Goal: Task Accomplishment & Management: Use online tool/utility

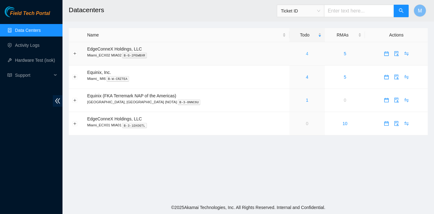
click at [306, 54] on link "4" at bounding box center [307, 53] width 3 height 5
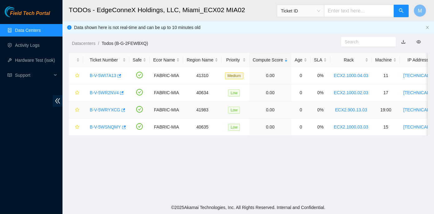
click at [100, 110] on link "B-V-5WRYXCG" at bounding box center [105, 110] width 31 height 5
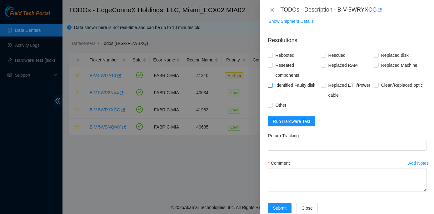
scroll to position [248, 0]
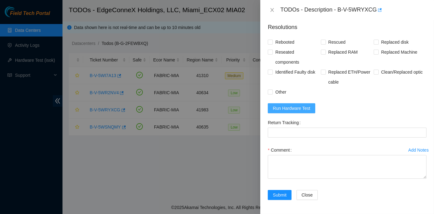
click at [286, 108] on span "Run Hardware Test" at bounding box center [292, 108] width 38 height 7
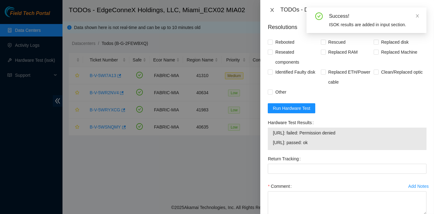
click at [272, 10] on icon "close" at bounding box center [272, 10] width 3 height 4
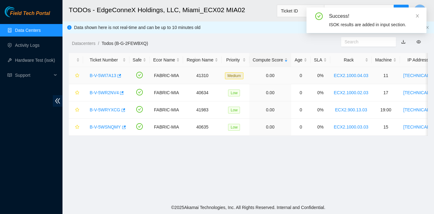
scroll to position [167, 0]
click at [100, 72] on div "B-V-5WI7A13" at bounding box center [106, 76] width 39 height 10
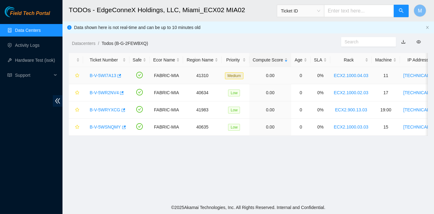
click at [106, 74] on link "B-V-5WI7A13" at bounding box center [103, 75] width 27 height 5
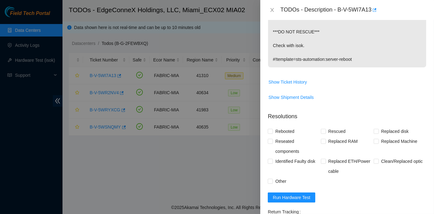
scroll to position [257, 0]
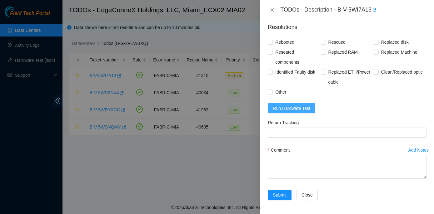
click at [282, 108] on span "Run Hardware Test" at bounding box center [292, 108] width 38 height 7
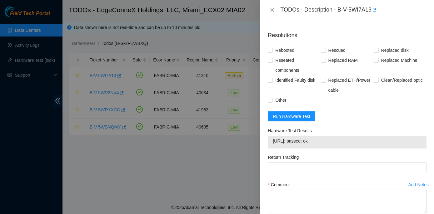
scroll to position [255, 0]
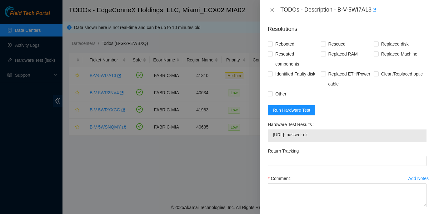
drag, startPoint x: 266, startPoint y: 123, endPoint x: 330, endPoint y: 137, distance: 65.6
click at [330, 137] on div "Hardware Test Results 104.86.101.150: passed: ok" at bounding box center [347, 133] width 164 height 27
copy div "Hardware Test Results 104.86.101.150: passed: ok"
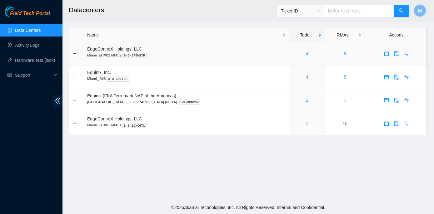
click at [306, 54] on link "4" at bounding box center [307, 53] width 3 height 5
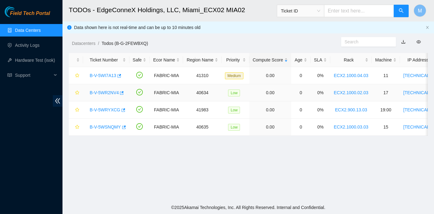
click at [103, 93] on link "B-V-5WR2NV4" at bounding box center [104, 92] width 29 height 5
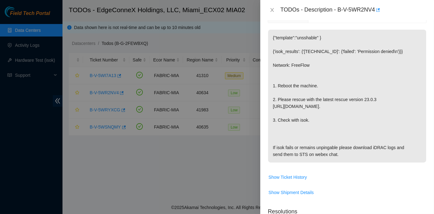
scroll to position [256, 0]
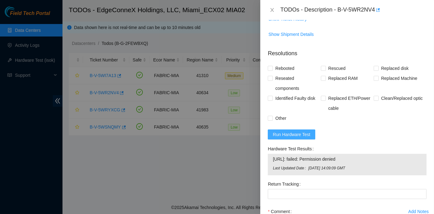
click at [297, 133] on span "Run Hardware Test" at bounding box center [292, 134] width 38 height 7
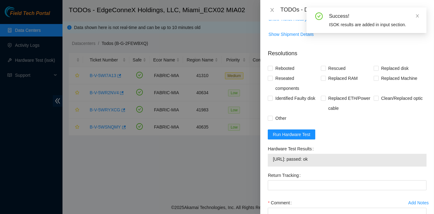
drag, startPoint x: 267, startPoint y: 147, endPoint x: 332, endPoint y: 162, distance: 66.1
click at [332, 162] on div "Hardware Test Results 104.86.100.148: passed: ok" at bounding box center [347, 157] width 164 height 27
copy div "Hardware Test Results 104.86.100.148: passed: ok"
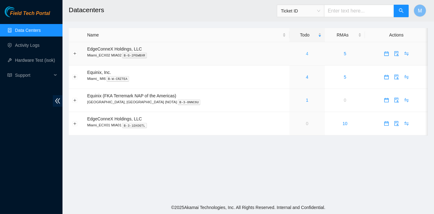
click at [306, 53] on link "4" at bounding box center [307, 53] width 3 height 5
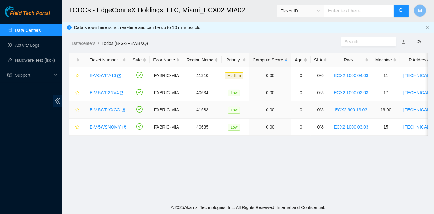
click at [101, 110] on link "B-V-5WRYXCG" at bounding box center [105, 110] width 31 height 5
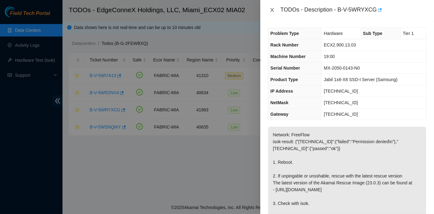
click at [272, 9] on icon "close" at bounding box center [272, 10] width 5 height 5
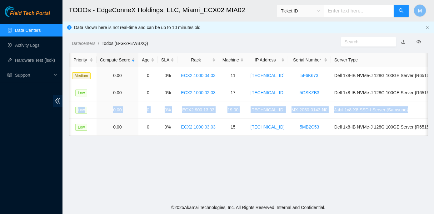
scroll to position [0, 159]
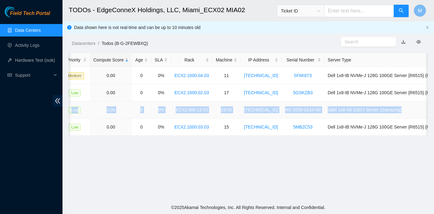
drag, startPoint x: 88, startPoint y: 109, endPoint x: 415, endPoint y: 104, distance: 327.4
click at [415, 104] on tr "B-V-5WRYXCG FABRIC-MIA 41983 Low 0.00 0 0% ECX2.900.13.03 19:00 23.218.255.168 …" at bounding box center [176, 110] width 535 height 17
copy tr "B-V-5WRYXCG FABRIC-MIA 41983 Low 0.00 0 0% ECX2.900.13.03 19:00 23.218.255.168 …"
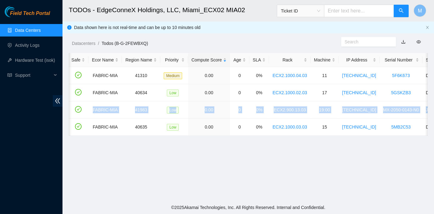
scroll to position [0, 0]
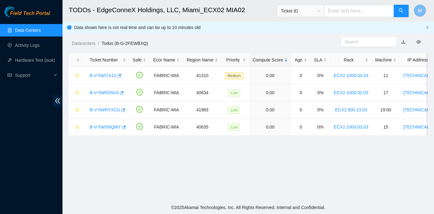
click at [99, 164] on main "TODOs - EdgeConneX Holdings, LLC, Miami_ECX02 MIA02 Ticket ID M Data shown here…" at bounding box center [249, 100] width 372 height 201
click at [101, 109] on link "B-V-5WRYXCG" at bounding box center [105, 110] width 31 height 5
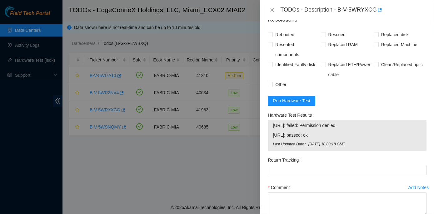
scroll to position [256, 0]
drag, startPoint x: 268, startPoint y: 113, endPoint x: 353, endPoint y: 128, distance: 86.0
click at [353, 128] on div "Hardware Test Results 23.218.255.168: failed: Permission denied 23.218.255.169:…" at bounding box center [347, 130] width 159 height 41
copy div "Hardware Test Results 23.218.255.168: failed: Permission denied"
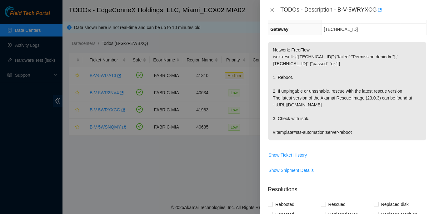
scroll to position [57, 0]
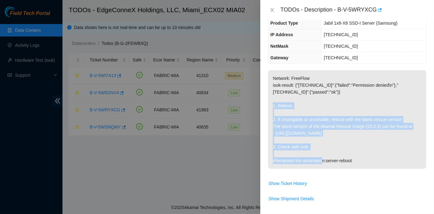
drag, startPoint x: 272, startPoint y: 103, endPoint x: 313, endPoint y: 145, distance: 58.8
click at [313, 145] on p "Network: FreeFlow isok-result: {"23.218.255.168":{"failed":"Permission denied\n…" at bounding box center [347, 119] width 158 height 99
copy p "1. Reboot. 2. If unpingable or unsshable, rescue with the latest rescue version…"
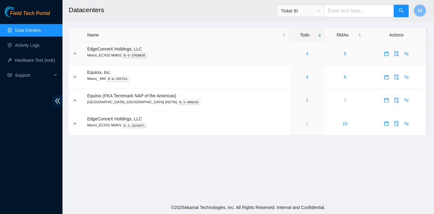
click at [306, 53] on link "4" at bounding box center [307, 53] width 3 height 5
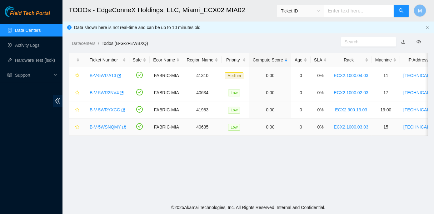
click at [103, 126] on link "B-V-5WSNQMY" at bounding box center [105, 127] width 31 height 5
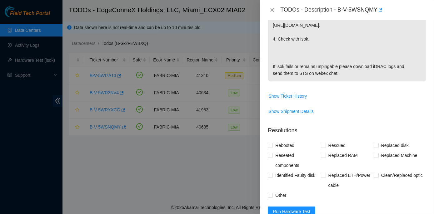
scroll to position [338, 0]
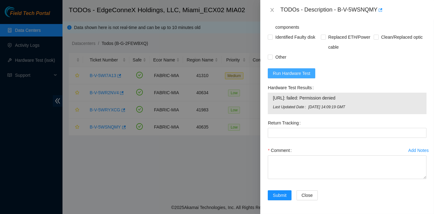
click at [296, 74] on span "Run Hardware Test" at bounding box center [292, 73] width 38 height 7
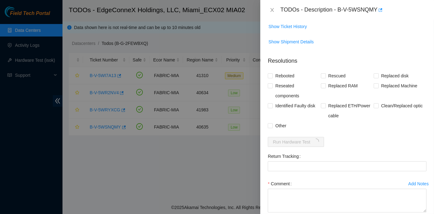
scroll to position [274, 0]
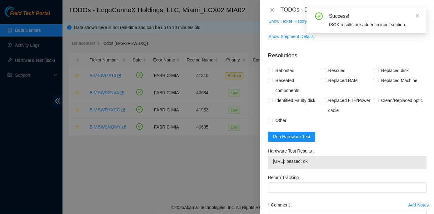
drag, startPoint x: 267, startPoint y: 150, endPoint x: 329, endPoint y: 162, distance: 62.8
click at [329, 162] on div "Hardware Test Results [URL]: passed: ok" at bounding box center [347, 159] width 164 height 27
copy div "Hardware Test Results [URL]: passed: ok"
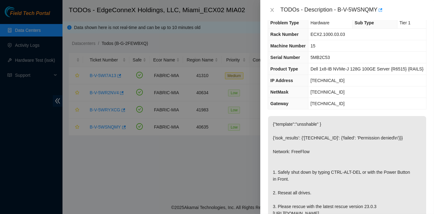
scroll to position [0, 0]
